Goal: Task Accomplishment & Management: Manage account settings

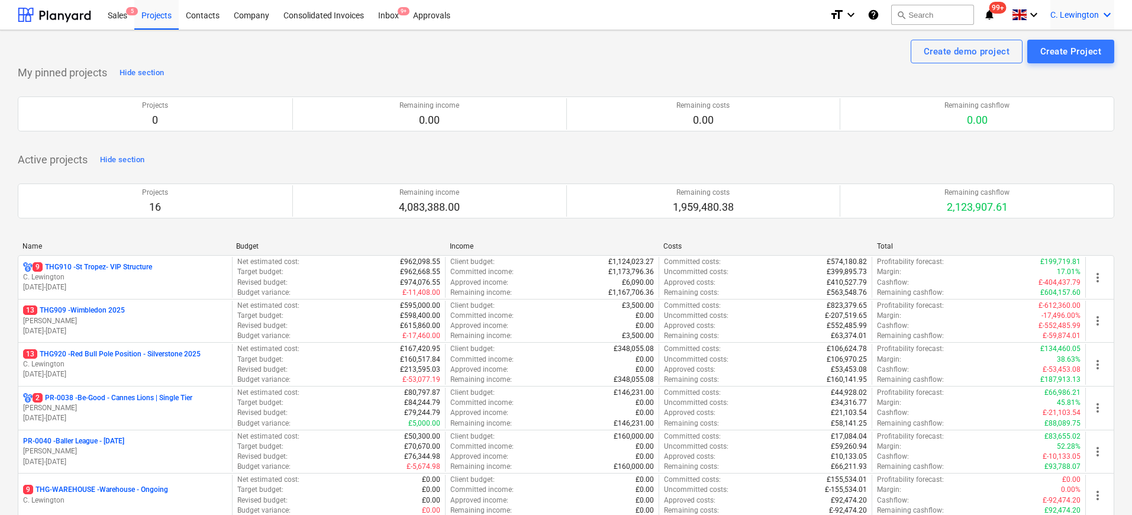
click at [1090, 17] on span "C. Lewington" at bounding box center [1074, 14] width 49 height 9
click at [1054, 45] on div "Settings" at bounding box center [1078, 46] width 71 height 19
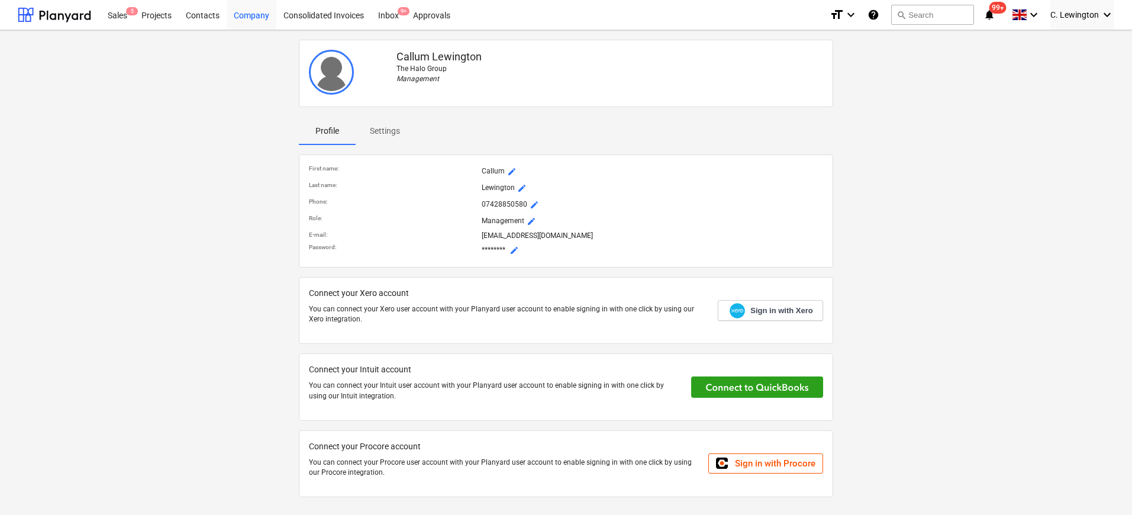
click at [245, 18] on div "Company" at bounding box center [252, 14] width 50 height 30
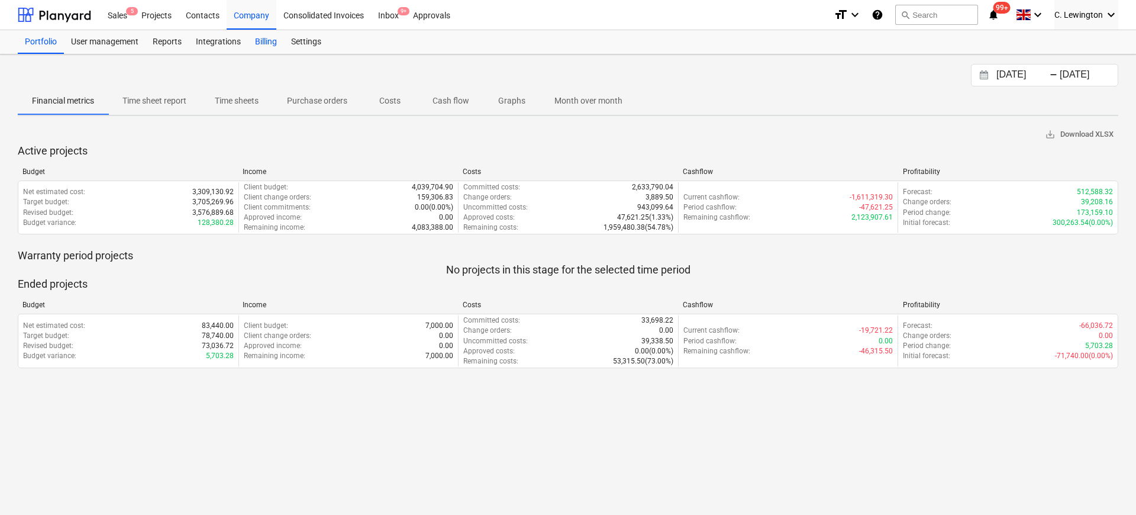
click at [254, 41] on div "Billing" at bounding box center [266, 42] width 36 height 24
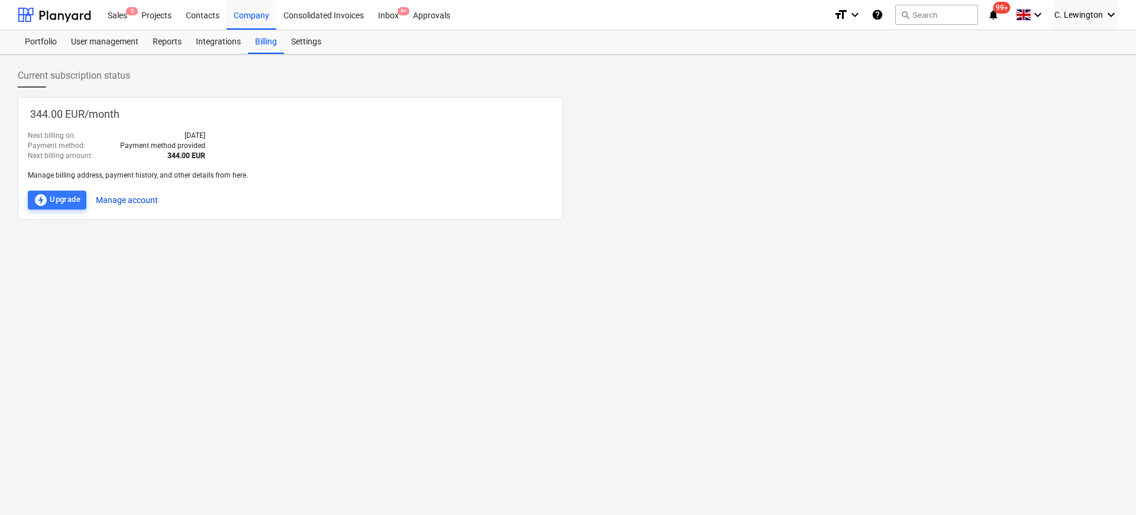
click at [143, 203] on button "Manage account" at bounding box center [127, 200] width 62 height 19
click at [104, 44] on div "User management" at bounding box center [105, 42] width 82 height 24
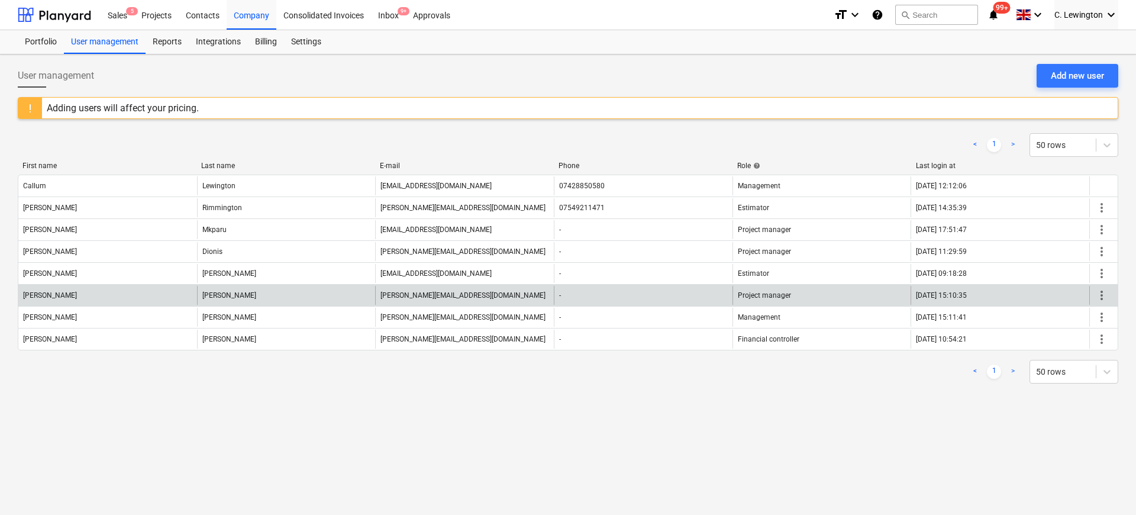
click at [1105, 297] on span "more_vert" at bounding box center [1102, 295] width 14 height 14
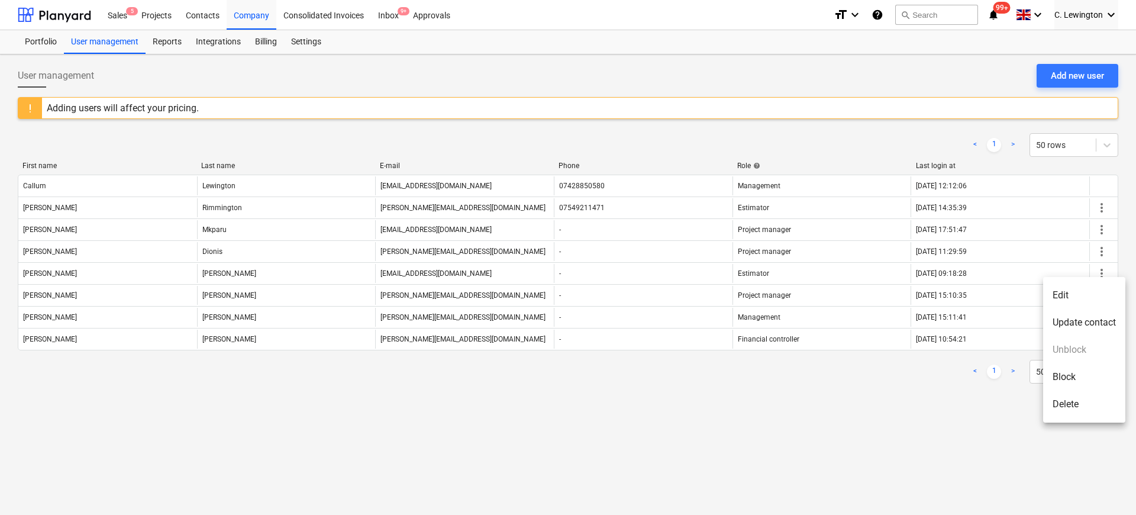
click at [1083, 402] on li "Delete" at bounding box center [1084, 404] width 82 height 27
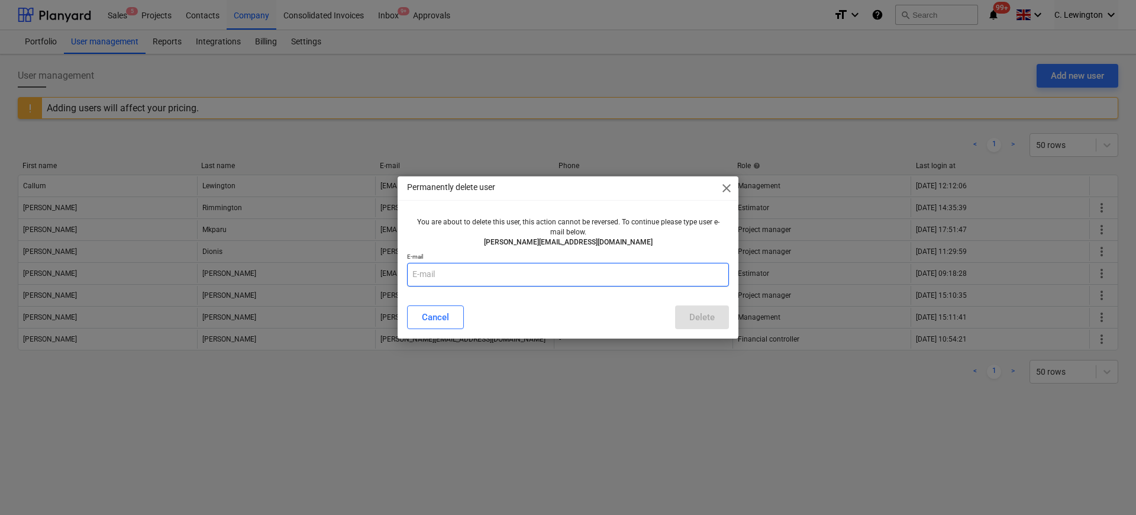
click at [573, 277] on input "text" at bounding box center [568, 275] width 322 height 24
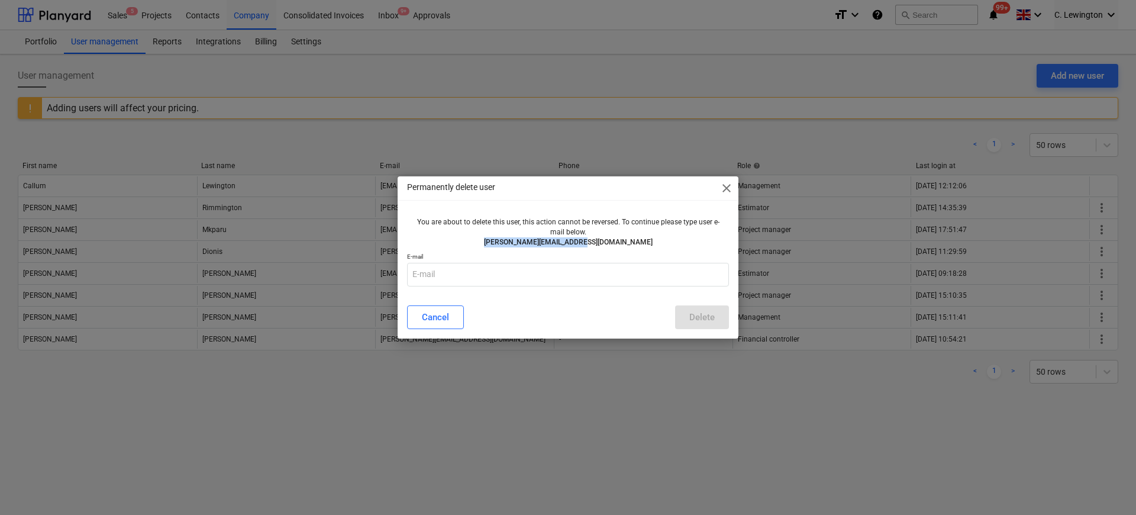
drag, startPoint x: 622, startPoint y: 241, endPoint x: 515, endPoint y: 246, distance: 106.6
click at [515, 246] on p "[PERSON_NAME][EMAIL_ADDRESS][DOMAIN_NAME]" at bounding box center [568, 242] width 312 height 10
copy p "[PERSON_NAME][EMAIL_ADDRESS][DOMAIN_NAME]"
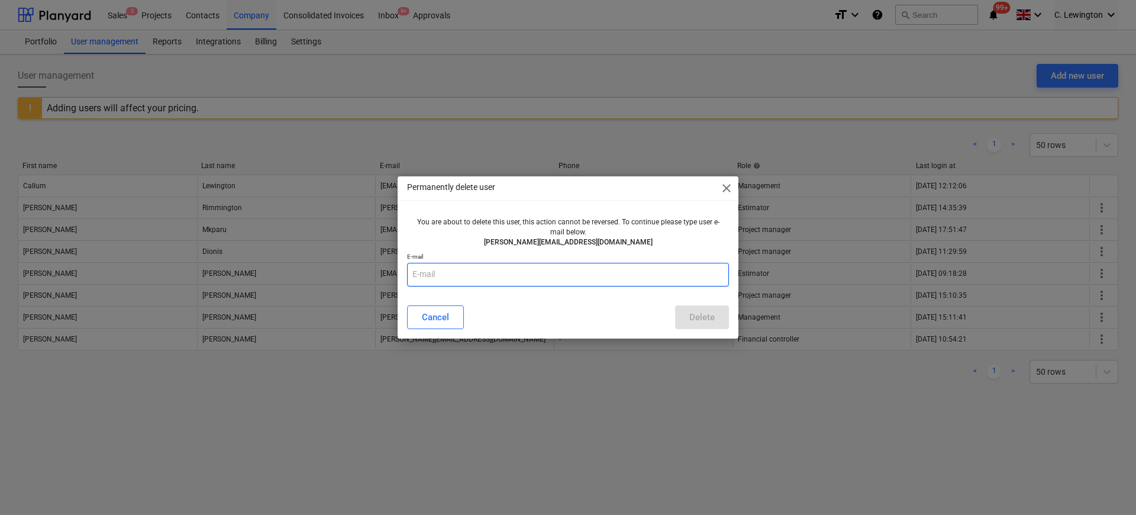
click at [463, 271] on input "text" at bounding box center [568, 275] width 322 height 24
paste input "[PERSON_NAME][EMAIL_ADDRESS][DOMAIN_NAME]"
type input "[PERSON_NAME][EMAIL_ADDRESS][DOMAIN_NAME]"
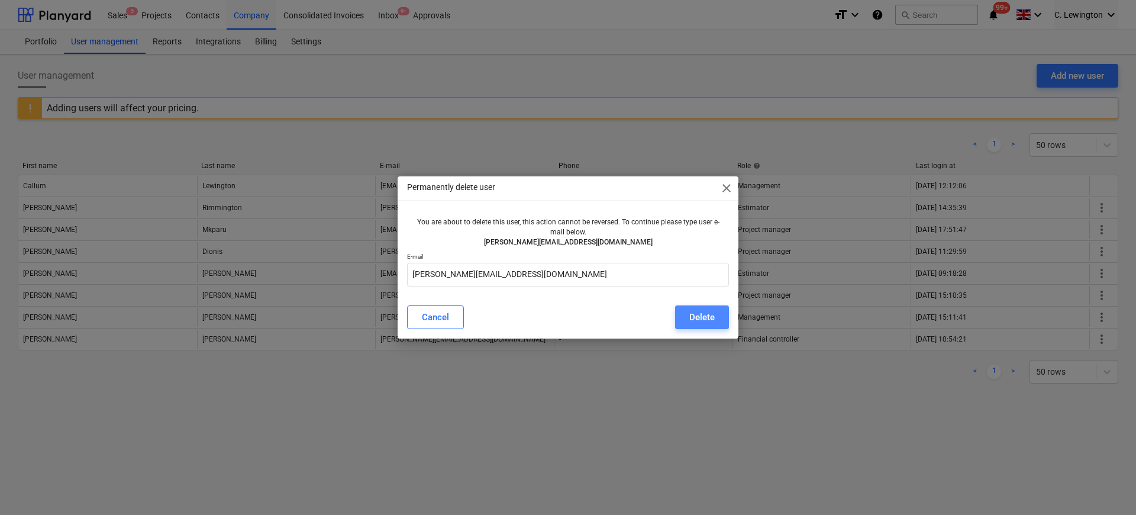
click at [722, 316] on button "Delete" at bounding box center [702, 317] width 54 height 24
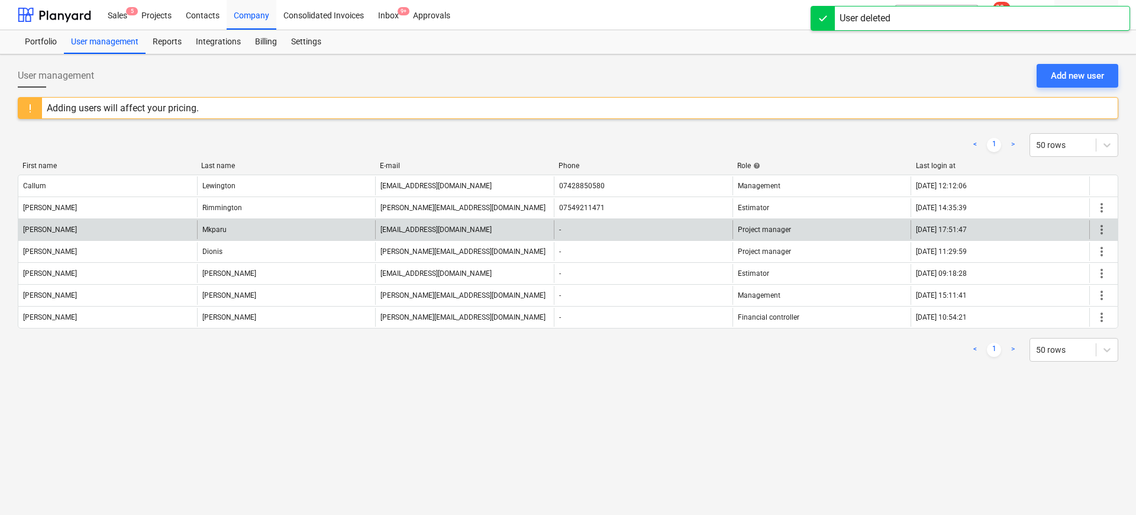
click at [1102, 230] on span "more_vert" at bounding box center [1102, 229] width 14 height 14
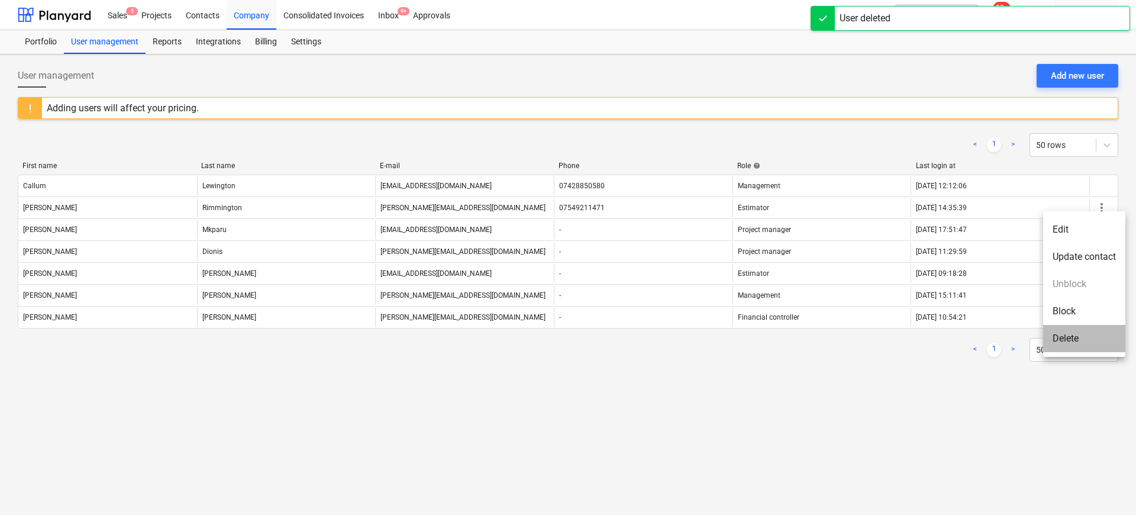
click at [1079, 344] on li "Delete" at bounding box center [1084, 338] width 82 height 27
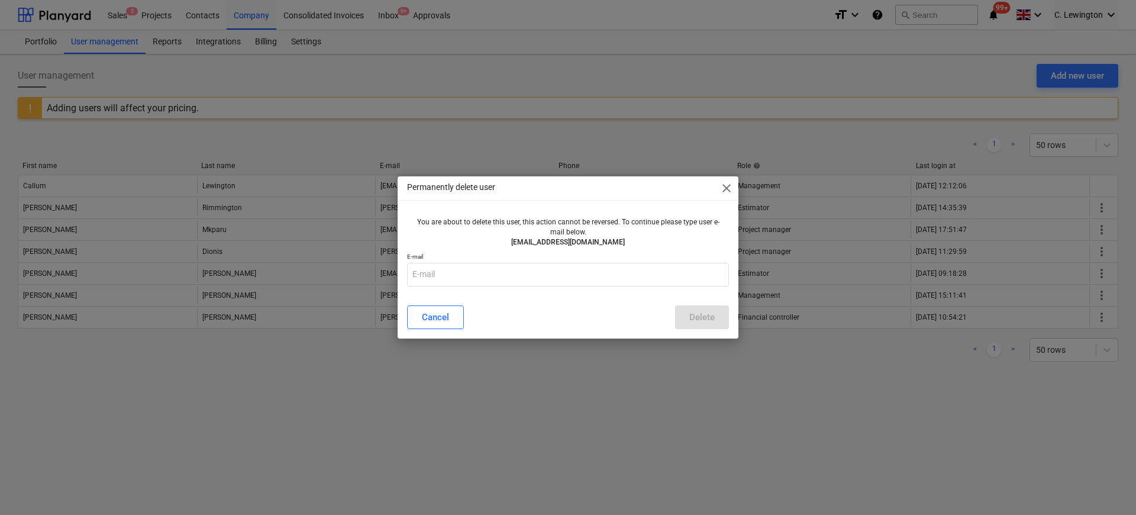
drag, startPoint x: 634, startPoint y: 243, endPoint x: 495, endPoint y: 243, distance: 139.0
click at [495, 243] on p "[EMAIL_ADDRESS][DOMAIN_NAME]" at bounding box center [568, 242] width 312 height 10
copy p "[EMAIL_ADDRESS][DOMAIN_NAME]"
click at [525, 266] on input "text" at bounding box center [568, 275] width 322 height 24
paste input "[EMAIL_ADDRESS][DOMAIN_NAME]"
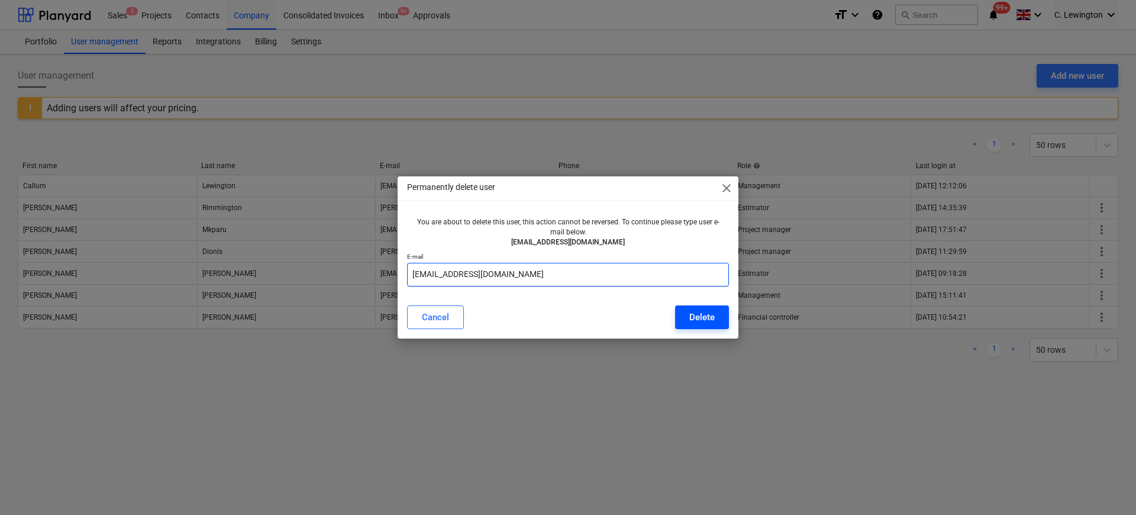
type input "[EMAIL_ADDRESS][DOMAIN_NAME]"
click at [691, 313] on div "Delete" at bounding box center [701, 316] width 25 height 15
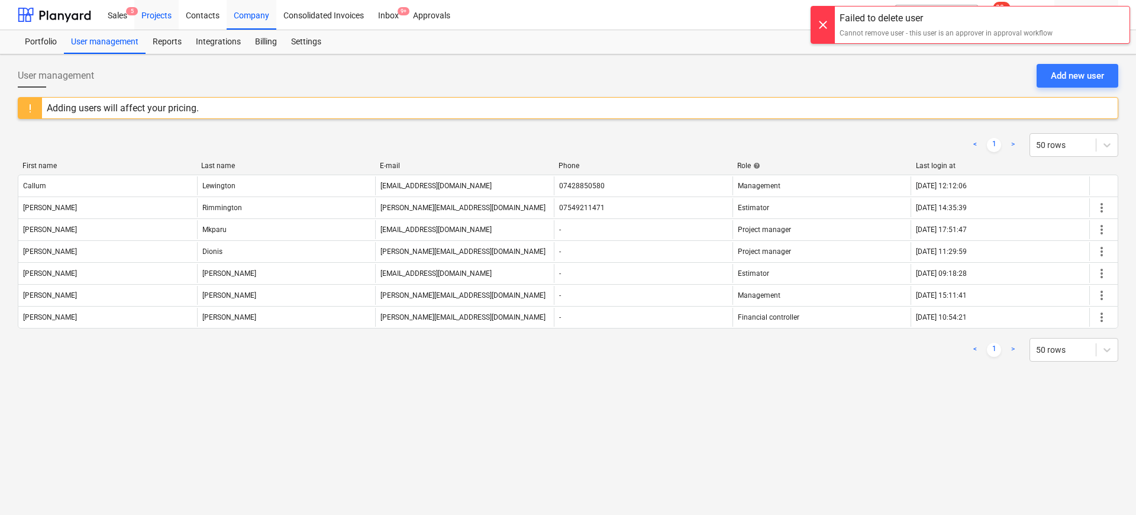
click at [147, 13] on div "Projects" at bounding box center [156, 14] width 44 height 30
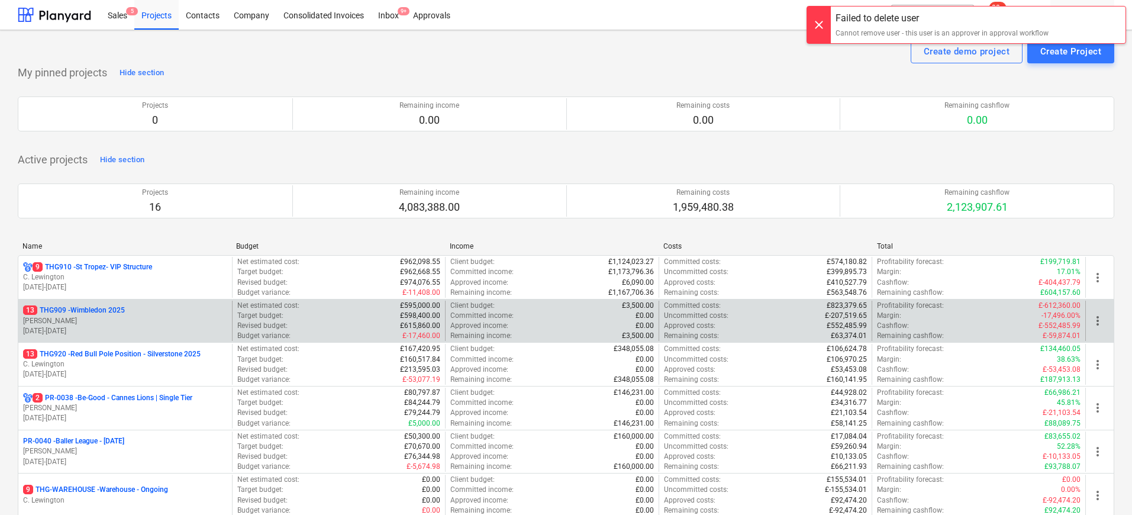
scroll to position [40, 0]
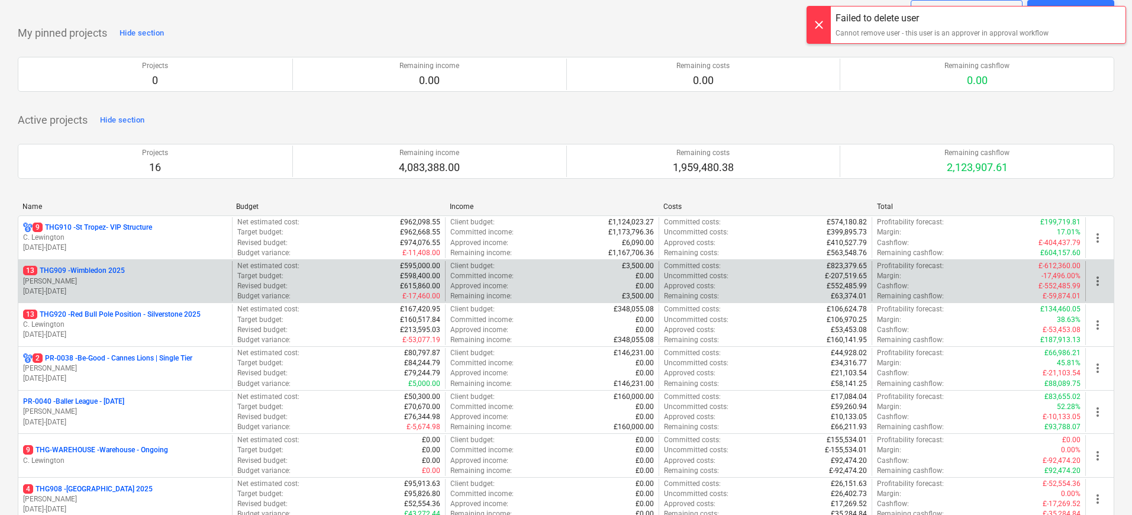
click at [150, 282] on p "[PERSON_NAME]" at bounding box center [125, 281] width 204 height 10
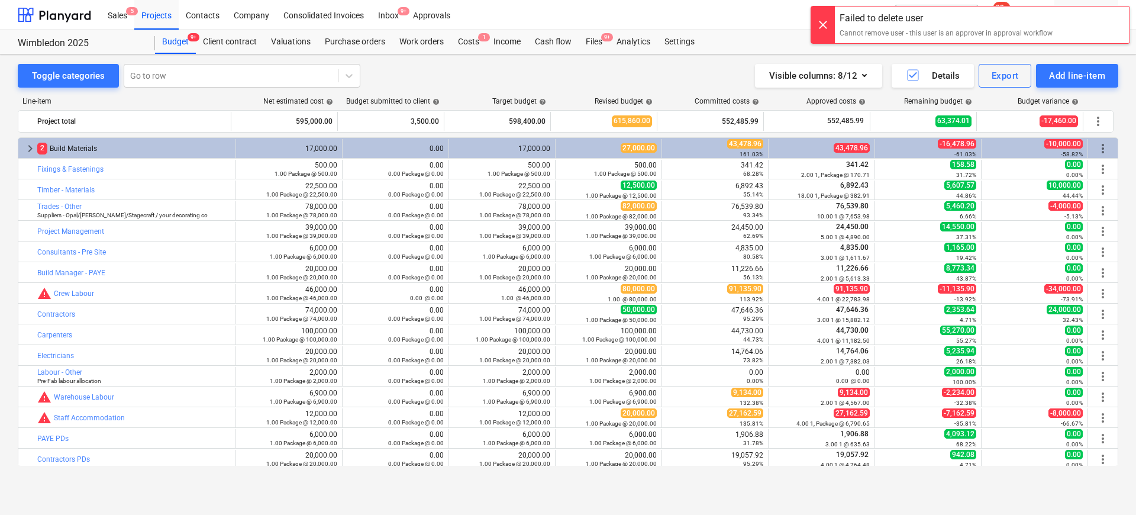
click at [822, 23] on div at bounding box center [823, 25] width 24 height 37
